Goal: Task Accomplishment & Management: Complete application form

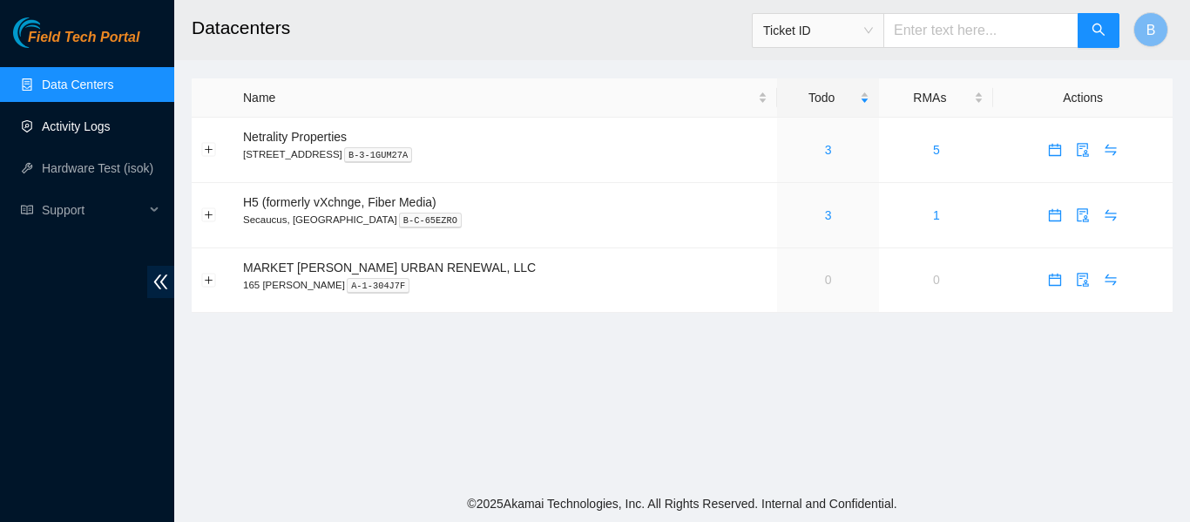
click at [105, 128] on link "Activity Logs" at bounding box center [76, 126] width 69 height 14
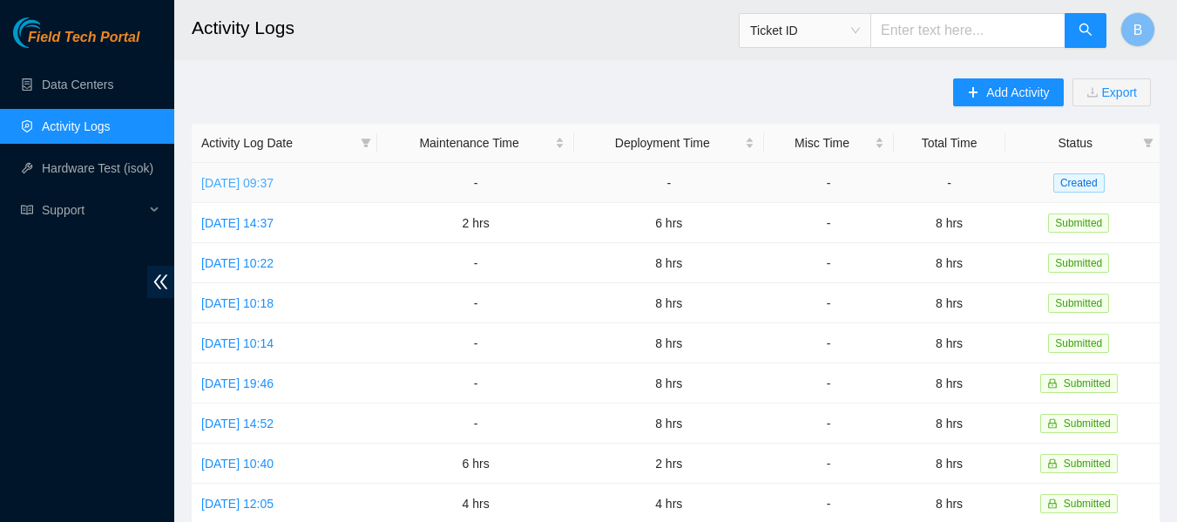
click at [274, 177] on link "[DATE] 09:37" at bounding box center [237, 183] width 72 height 14
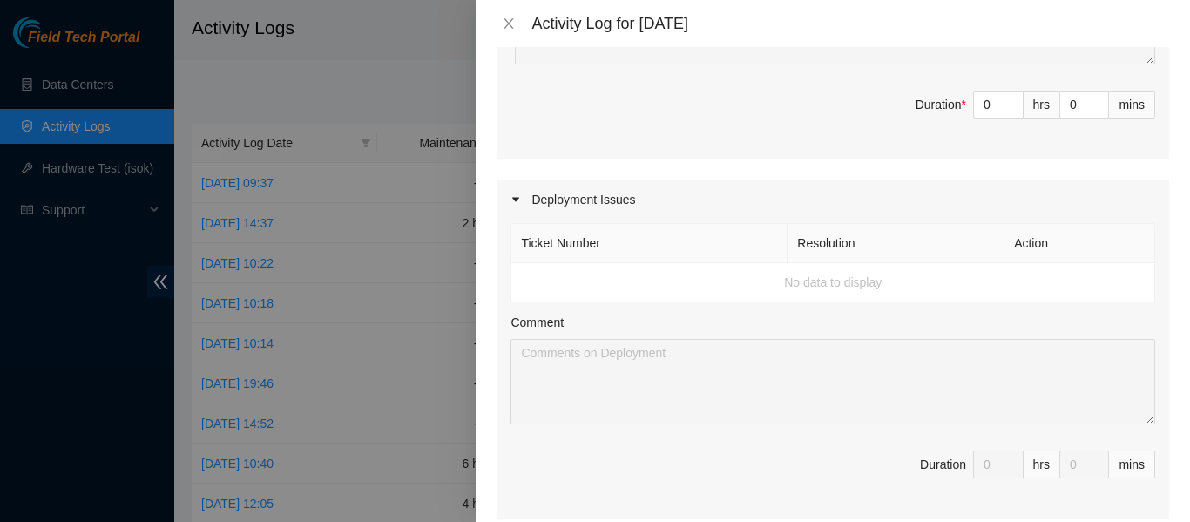
scroll to position [886, 0]
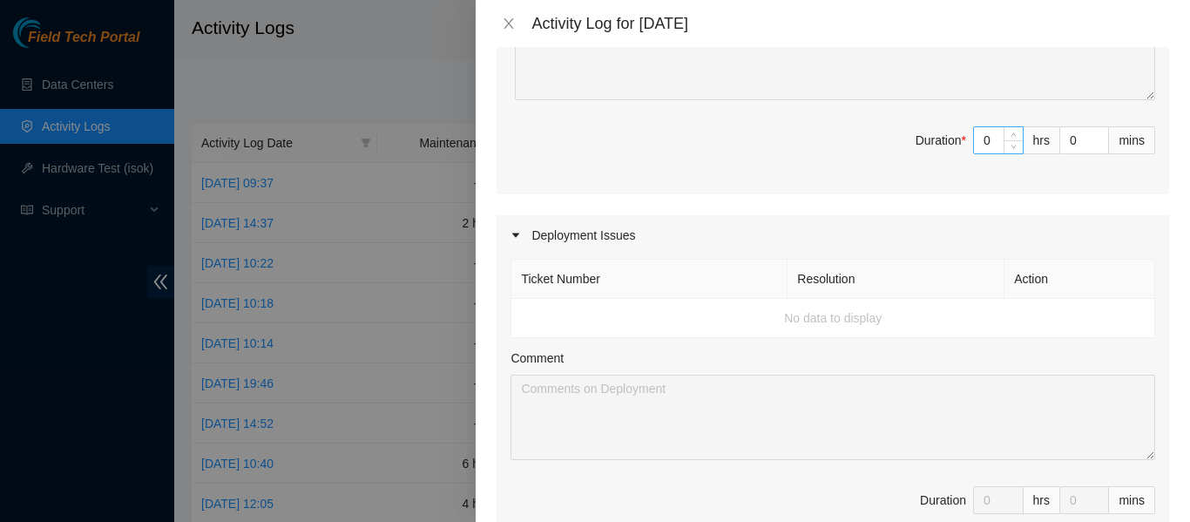
click at [977, 140] on input "0" at bounding box center [998, 140] width 49 height 26
type input "8"
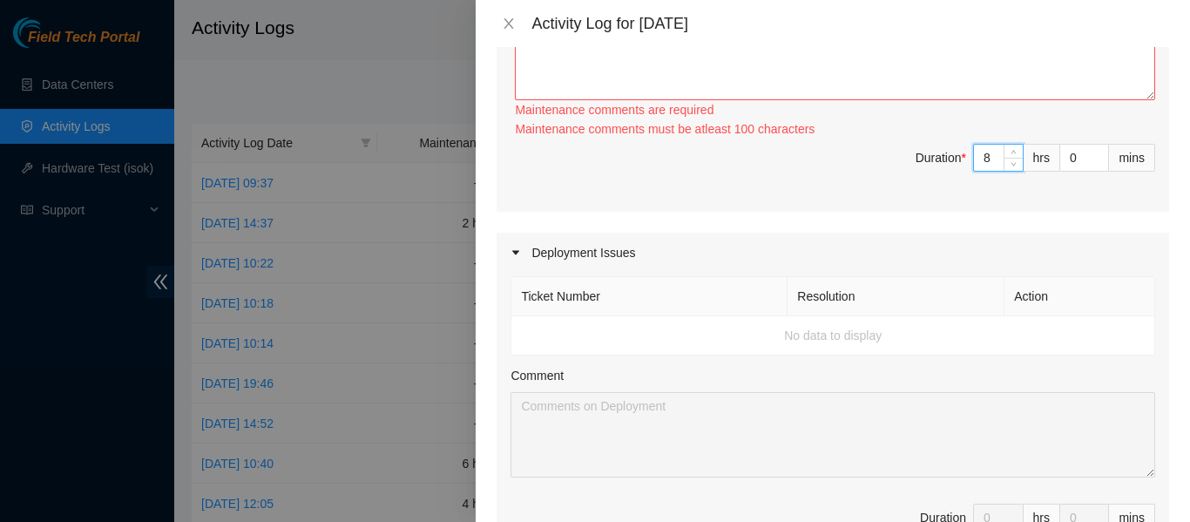
type input "8"
click at [832, 57] on textarea "Comment" at bounding box center [835, 57] width 640 height 85
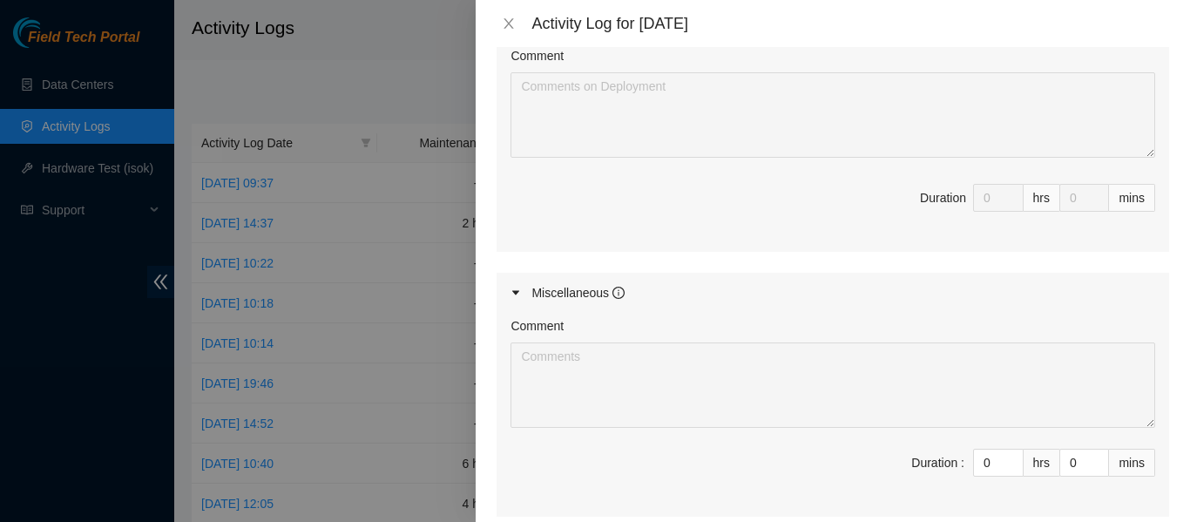
scroll to position [1374, 0]
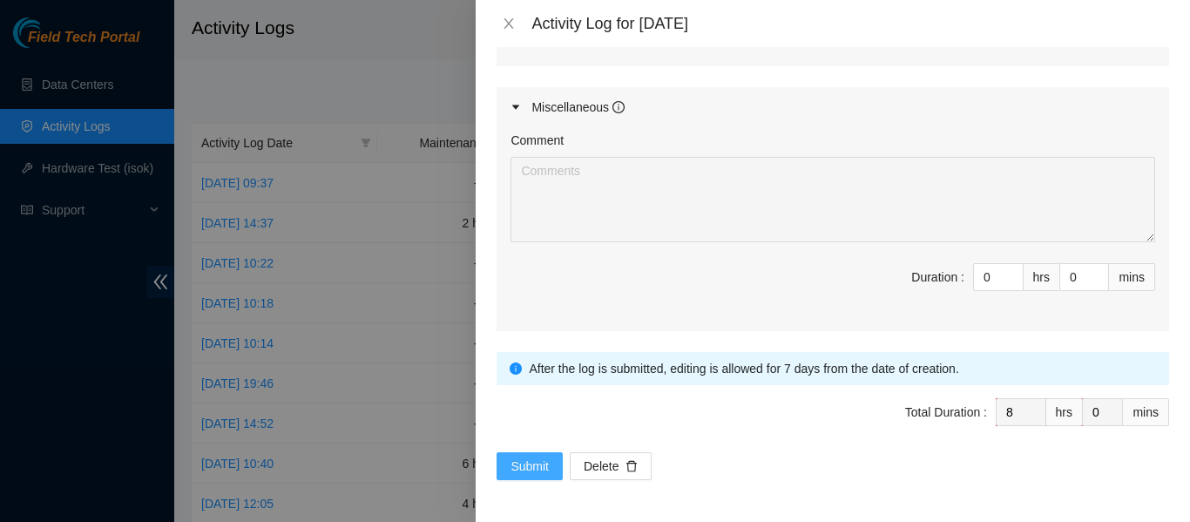
type textarea "[DATE] my other FT and myself focused the majority of the day on tickets that c…"
click at [522, 457] on span "Submit" at bounding box center [530, 466] width 38 height 19
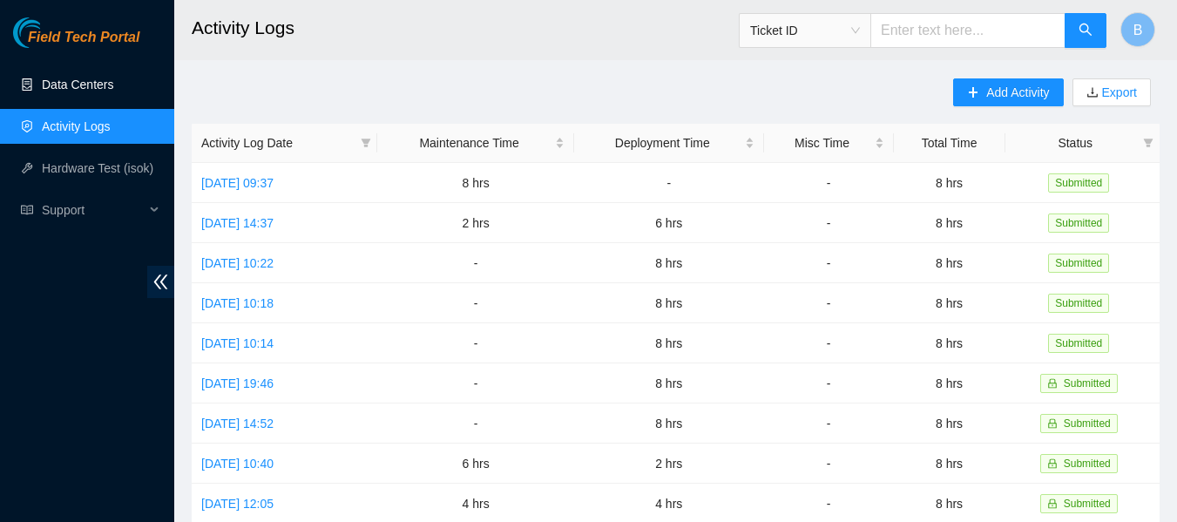
click at [91, 84] on link "Data Centers" at bounding box center [77, 85] width 71 height 14
